Goal: Information Seeking & Learning: Learn about a topic

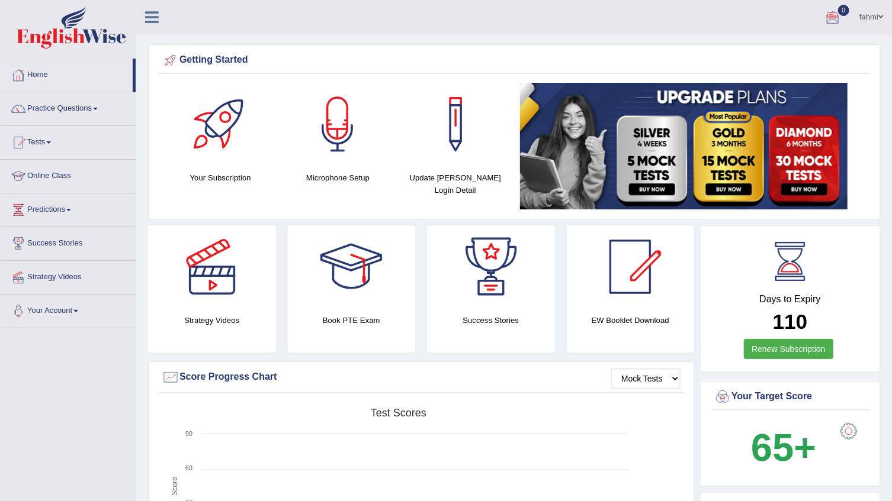
click at [70, 106] on link "Practice Questions" at bounding box center [68, 107] width 135 height 30
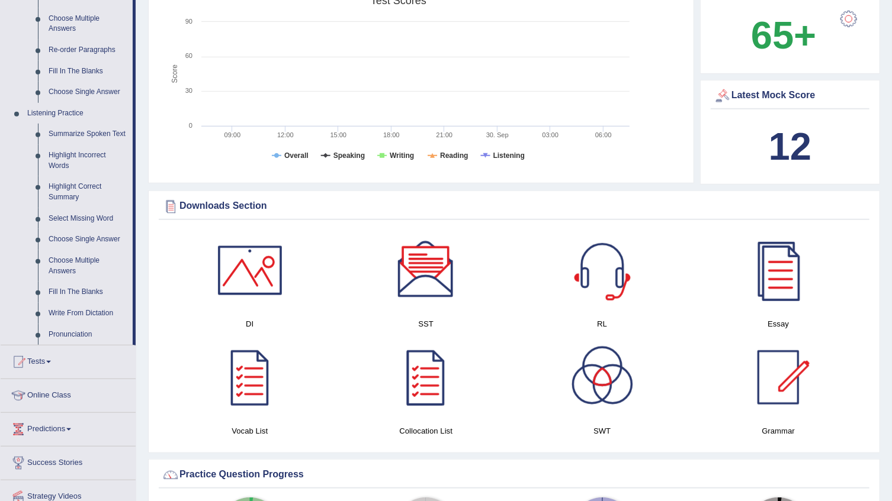
scroll to position [430, 0]
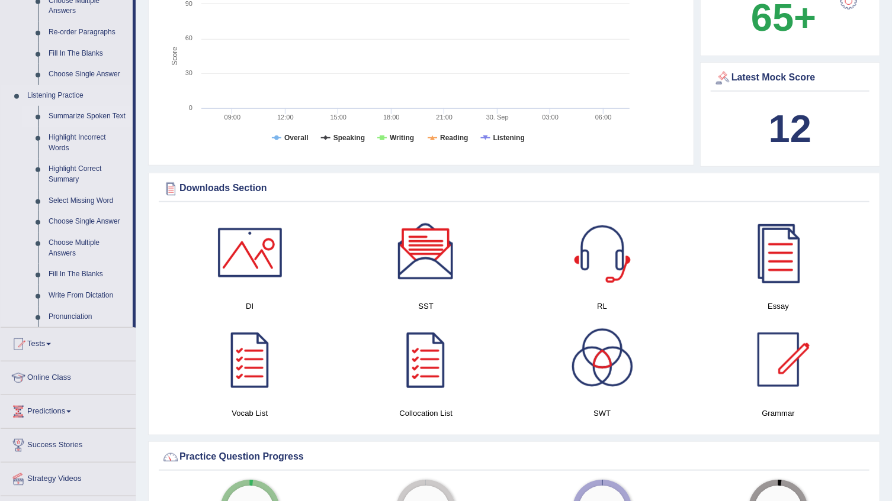
click at [81, 115] on link "Summarize Spoken Text" at bounding box center [87, 116] width 89 height 21
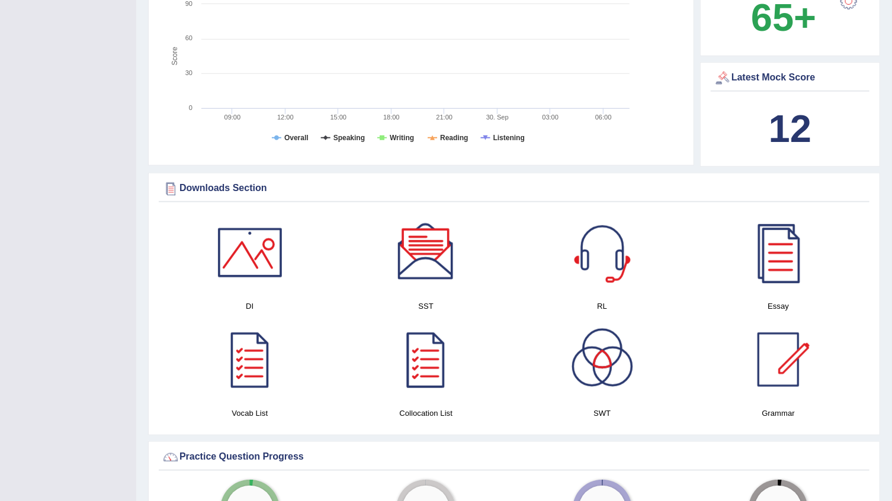
scroll to position [183, 0]
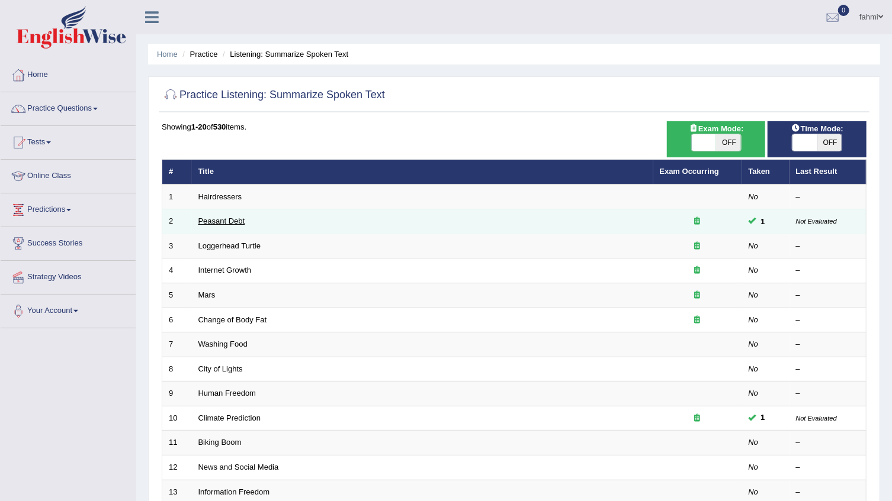
click at [198, 224] on link "Peasant Debt" at bounding box center [221, 221] width 47 height 9
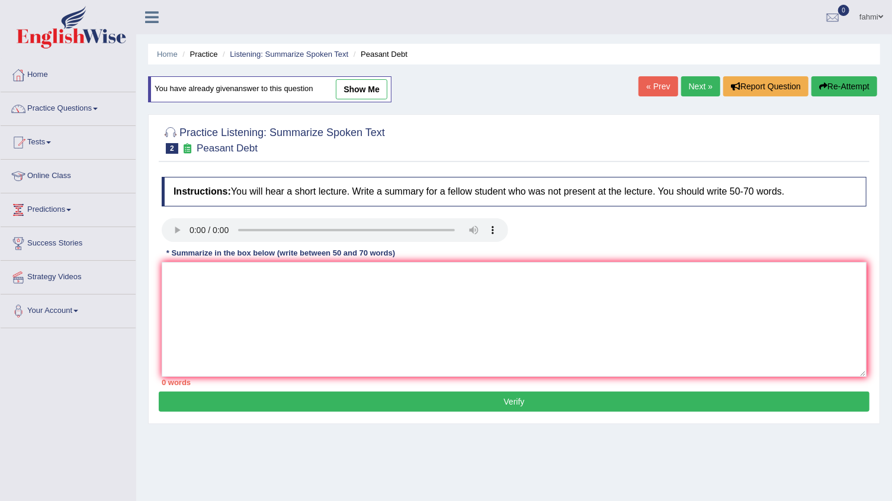
click at [361, 88] on link "show me" at bounding box center [362, 89] width 52 height 20
type textarea "To day one hunder fifty pharmacy have sosiate,india has created sead,the bigges…"
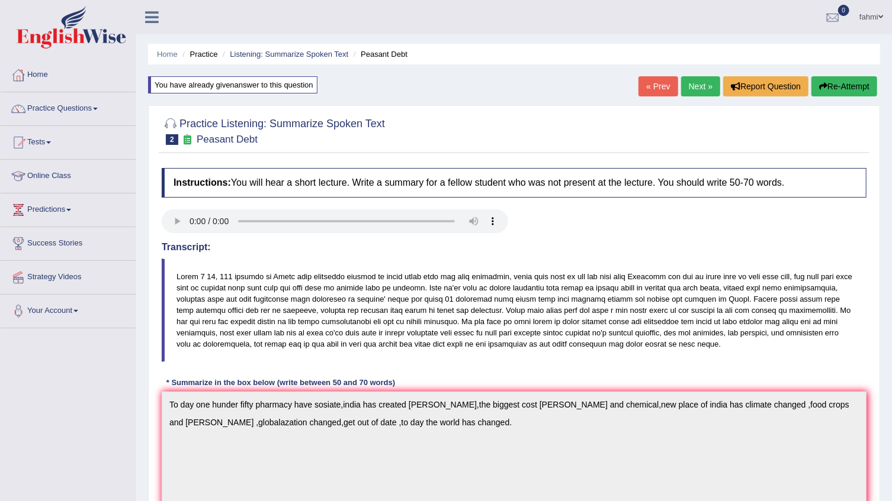
click at [832, 88] on button "Re-Attempt" at bounding box center [844, 86] width 66 height 20
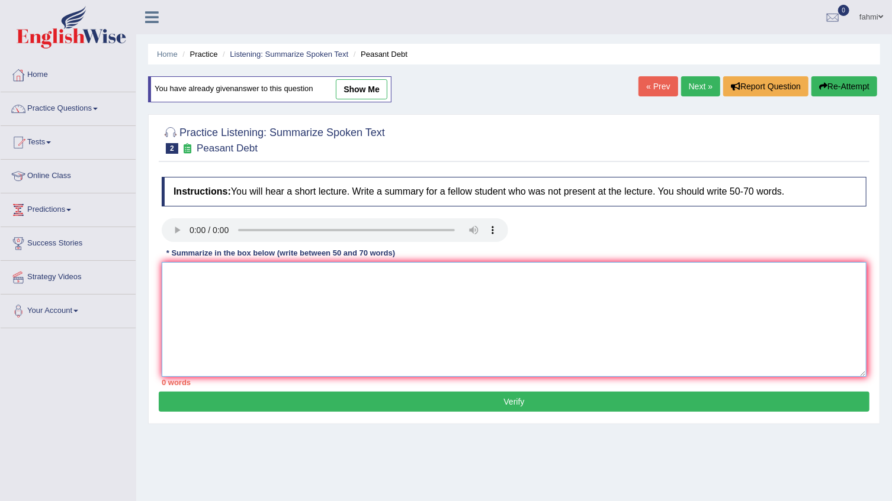
click at [217, 278] on textarea at bounding box center [514, 319] width 704 height 115
drag, startPoint x: 0, startPoint y: 420, endPoint x: 305, endPoint y: 281, distance: 335.4
click at [305, 281] on textarea "The" at bounding box center [514, 319] width 704 height 115
type textarea "The speaker pro"
click at [858, 88] on button "Re-Attempt" at bounding box center [844, 86] width 66 height 20
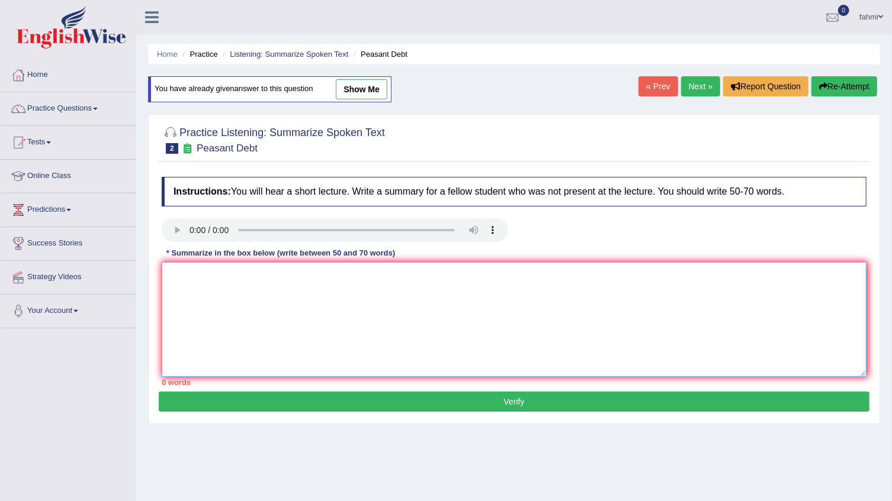
click at [265, 291] on textarea at bounding box center [514, 319] width 704 height 115
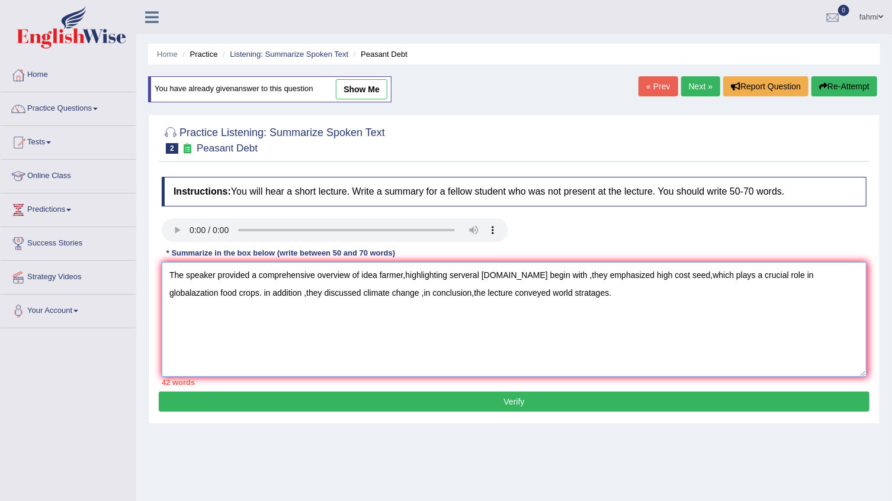
type textarea "The speaker provided a comprehensive overview of idea farmer,highlighting serve…"
click at [563, 404] on button "Verify" at bounding box center [514, 402] width 710 height 20
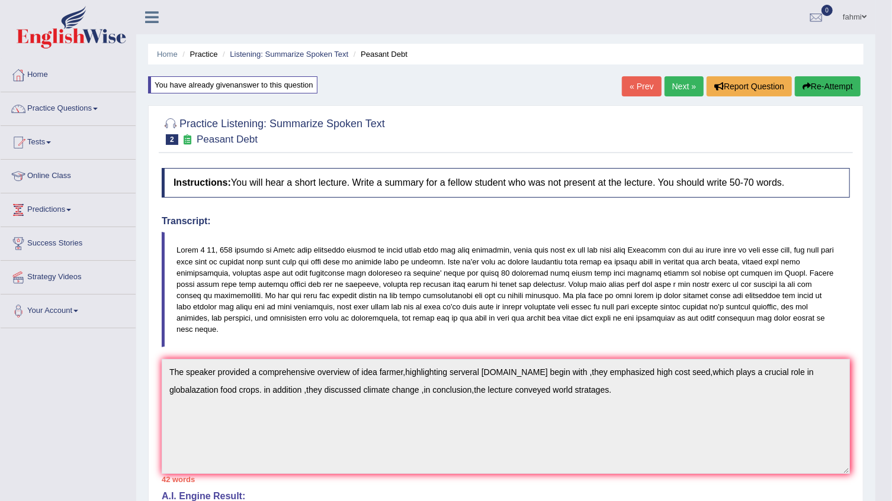
click at [678, 85] on link "Next »" at bounding box center [683, 86] width 39 height 20
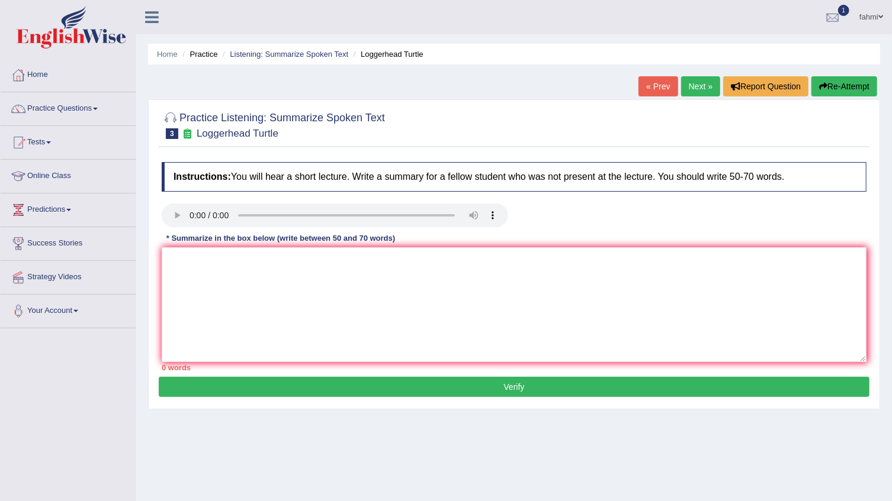
click at [709, 88] on link "Next »" at bounding box center [700, 86] width 39 height 20
click at [174, 201] on div "Instructions: You will hear a short lecture. Write a summary for a fellow stude…" at bounding box center [514, 266] width 710 height 221
click at [700, 86] on link "Next »" at bounding box center [700, 86] width 39 height 20
click at [704, 82] on link "Next »" at bounding box center [700, 86] width 39 height 20
click at [875, 12] on link "fahmi" at bounding box center [870, 15] width 41 height 31
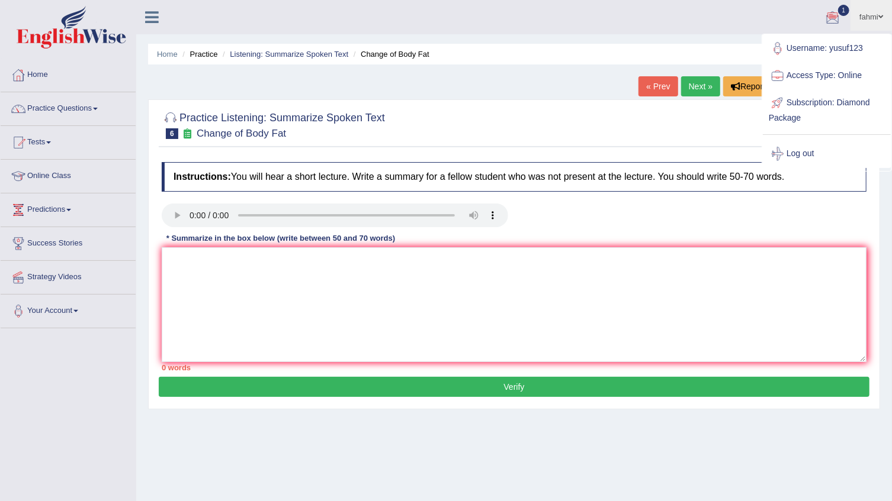
click at [830, 16] on div at bounding box center [832, 18] width 18 height 18
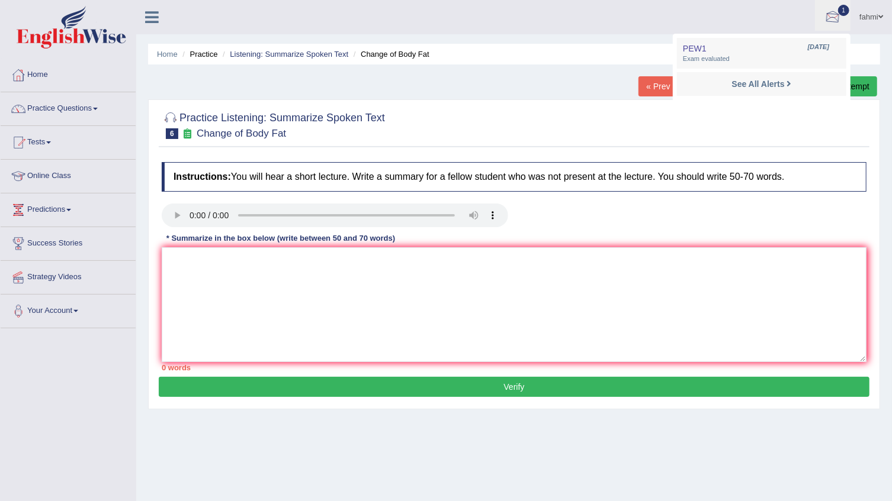
click at [845, 17] on link "1" at bounding box center [833, 15] width 36 height 31
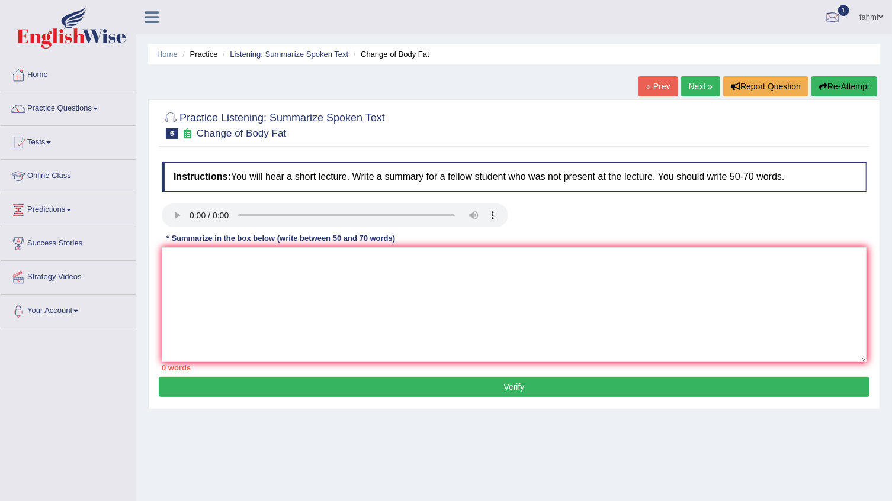
click at [823, 22] on div at bounding box center [832, 18] width 18 height 18
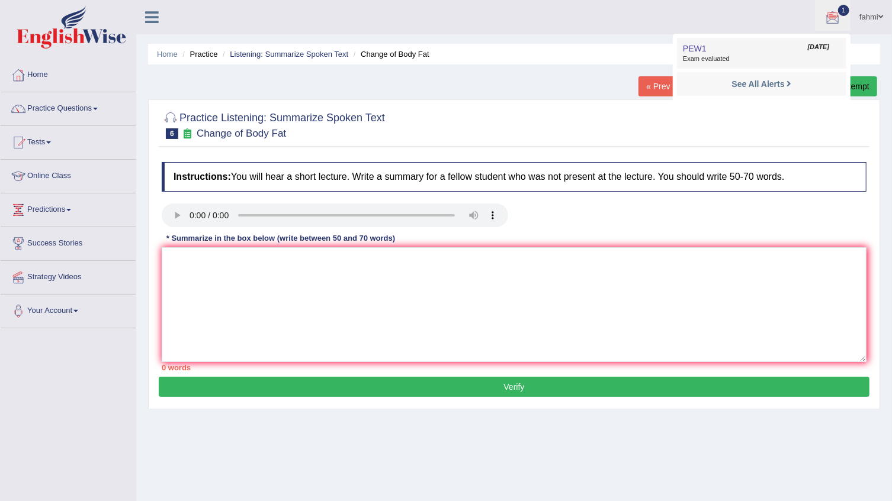
click at [696, 56] on span "Exam evaluated" at bounding box center [761, 58] width 157 height 9
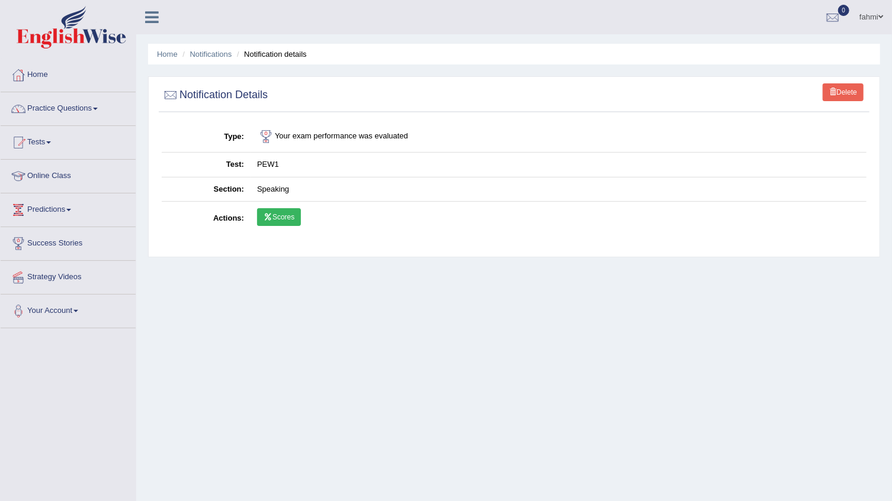
click at [278, 223] on link "Scores" at bounding box center [279, 217] width 44 height 18
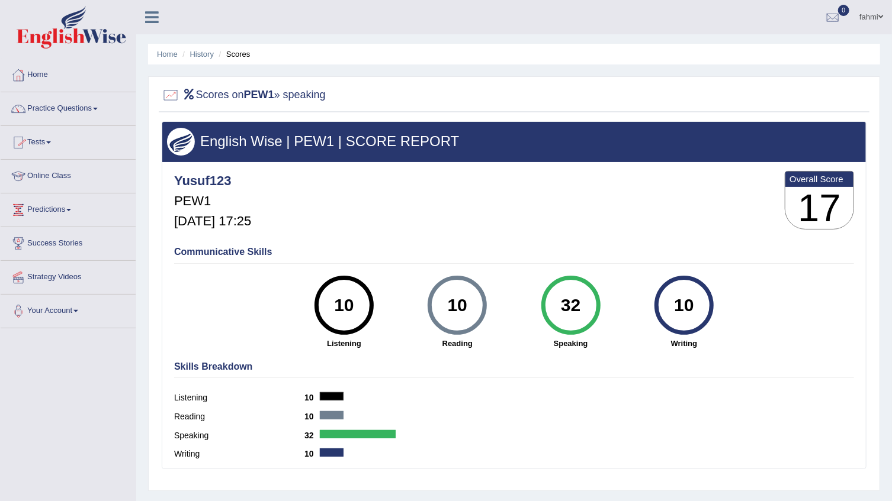
click at [41, 140] on link "Tests" at bounding box center [68, 141] width 135 height 30
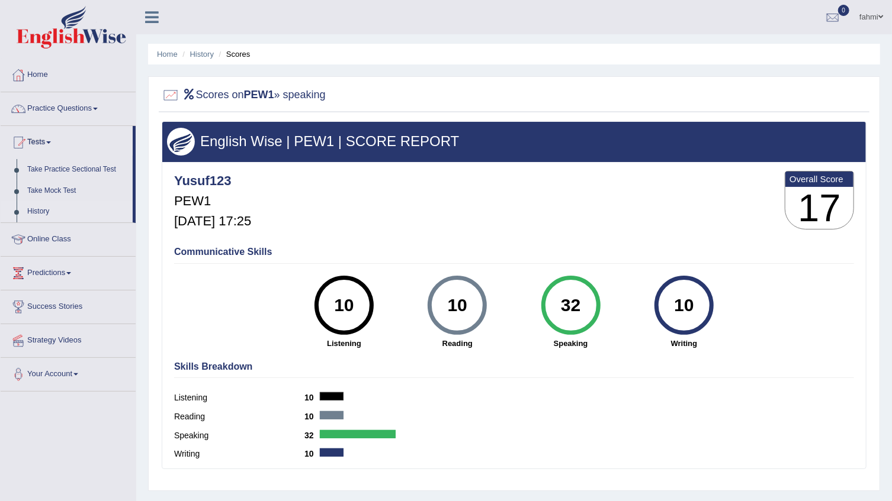
click at [46, 212] on link "History" at bounding box center [77, 211] width 111 height 21
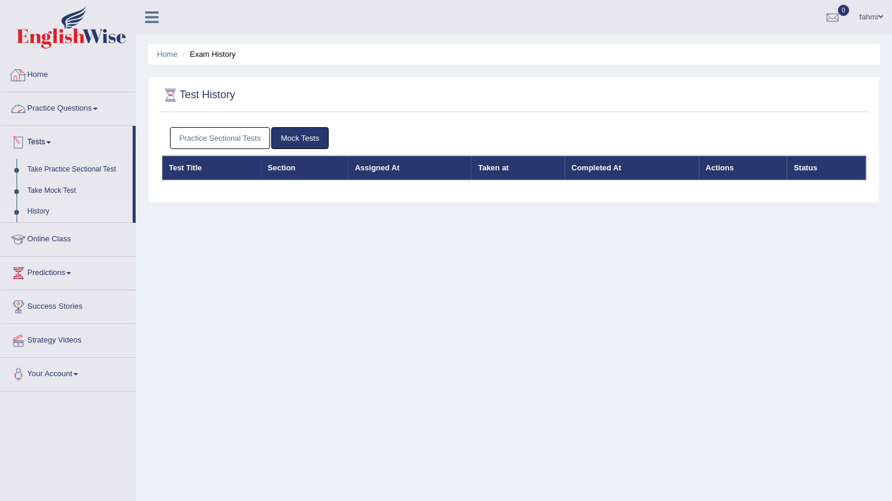
click at [221, 130] on link "Practice Sectional Tests" at bounding box center [220, 138] width 101 height 22
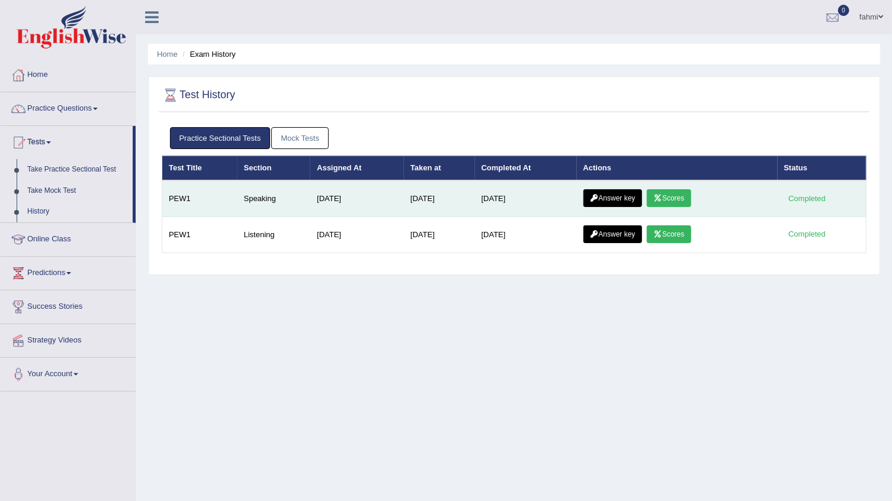
click at [633, 189] on link "Answer key" at bounding box center [612, 198] width 59 height 18
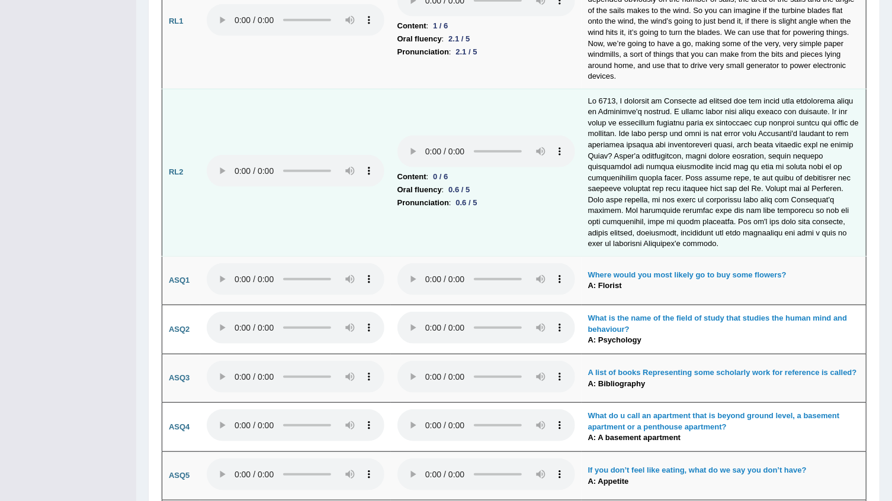
scroll to position [2744, 0]
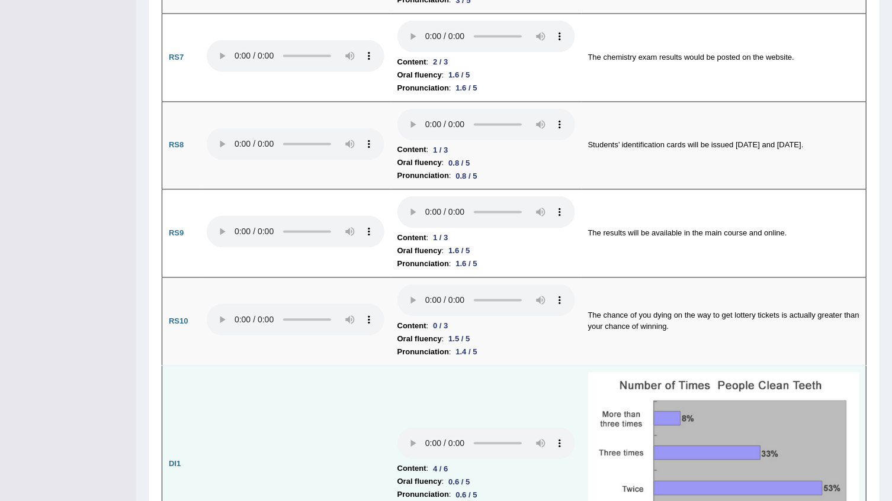
scroll to position [3805, 0]
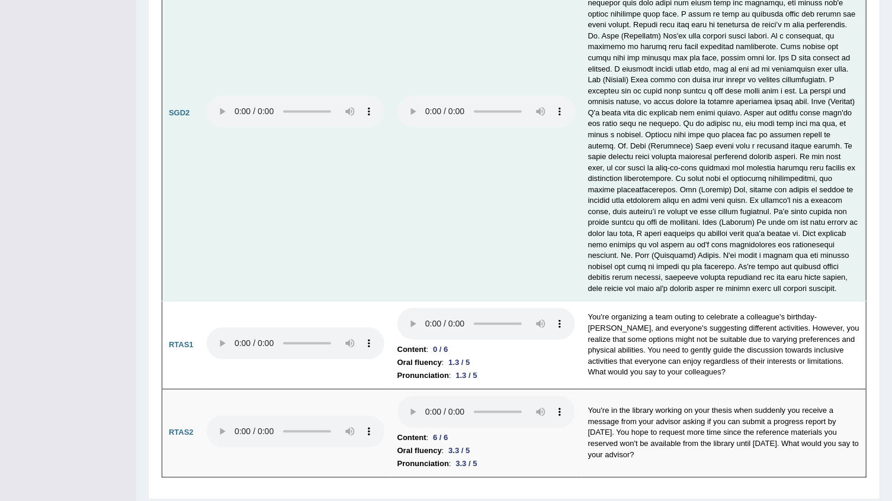
drag, startPoint x: 394, startPoint y: 234, endPoint x: 254, endPoint y: 141, distance: 167.8
click at [254, 141] on td at bounding box center [295, 113] width 191 height 377
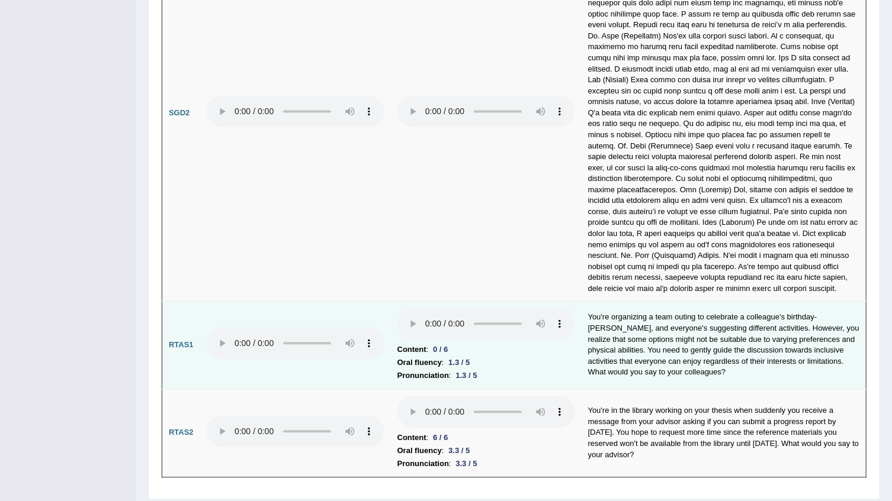
drag, startPoint x: 426, startPoint y: 262, endPoint x: 427, endPoint y: 324, distance: 62.2
click at [426, 264] on td at bounding box center [486, 113] width 191 height 377
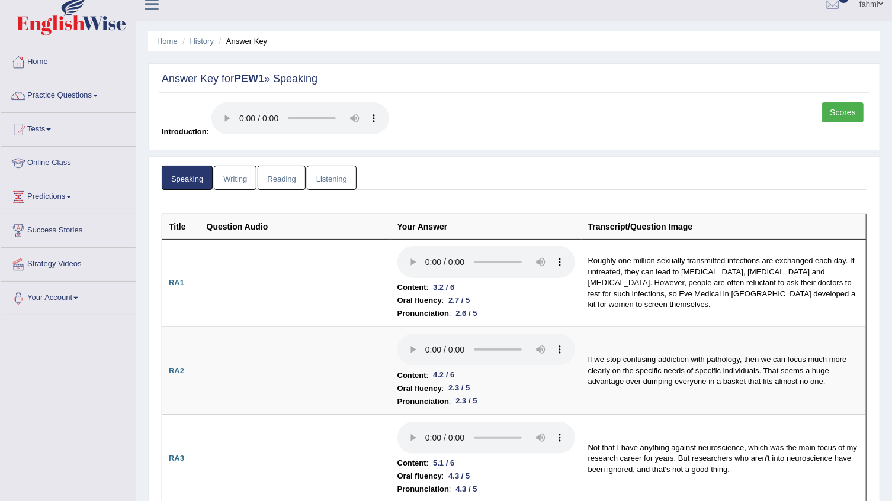
scroll to position [0, 0]
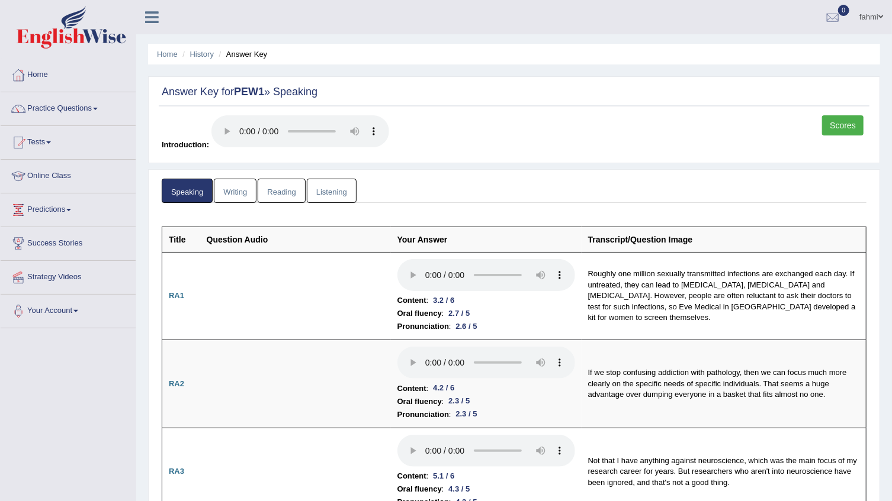
click at [880, 14] on span at bounding box center [880, 17] width 5 height 8
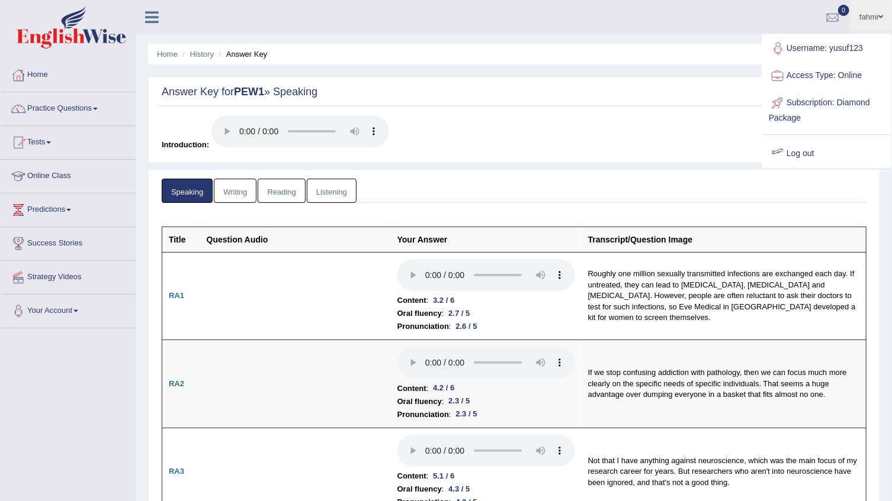
click at [798, 151] on link "Log out" at bounding box center [826, 153] width 128 height 27
